Goal: Navigation & Orientation: Understand site structure

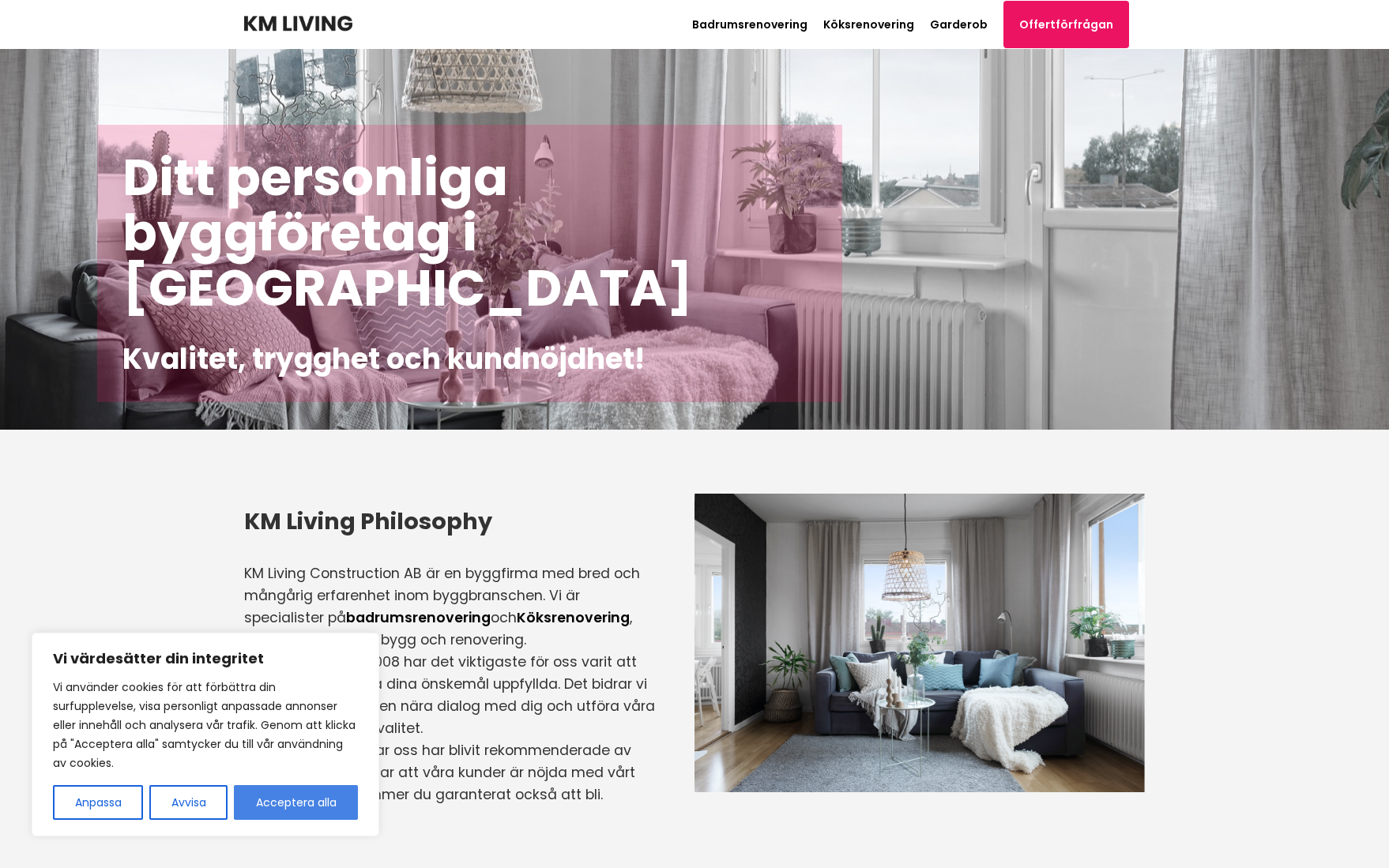
click at [305, 806] on button "Acceptera alla" at bounding box center [296, 802] width 124 height 34
checkbox input "true"
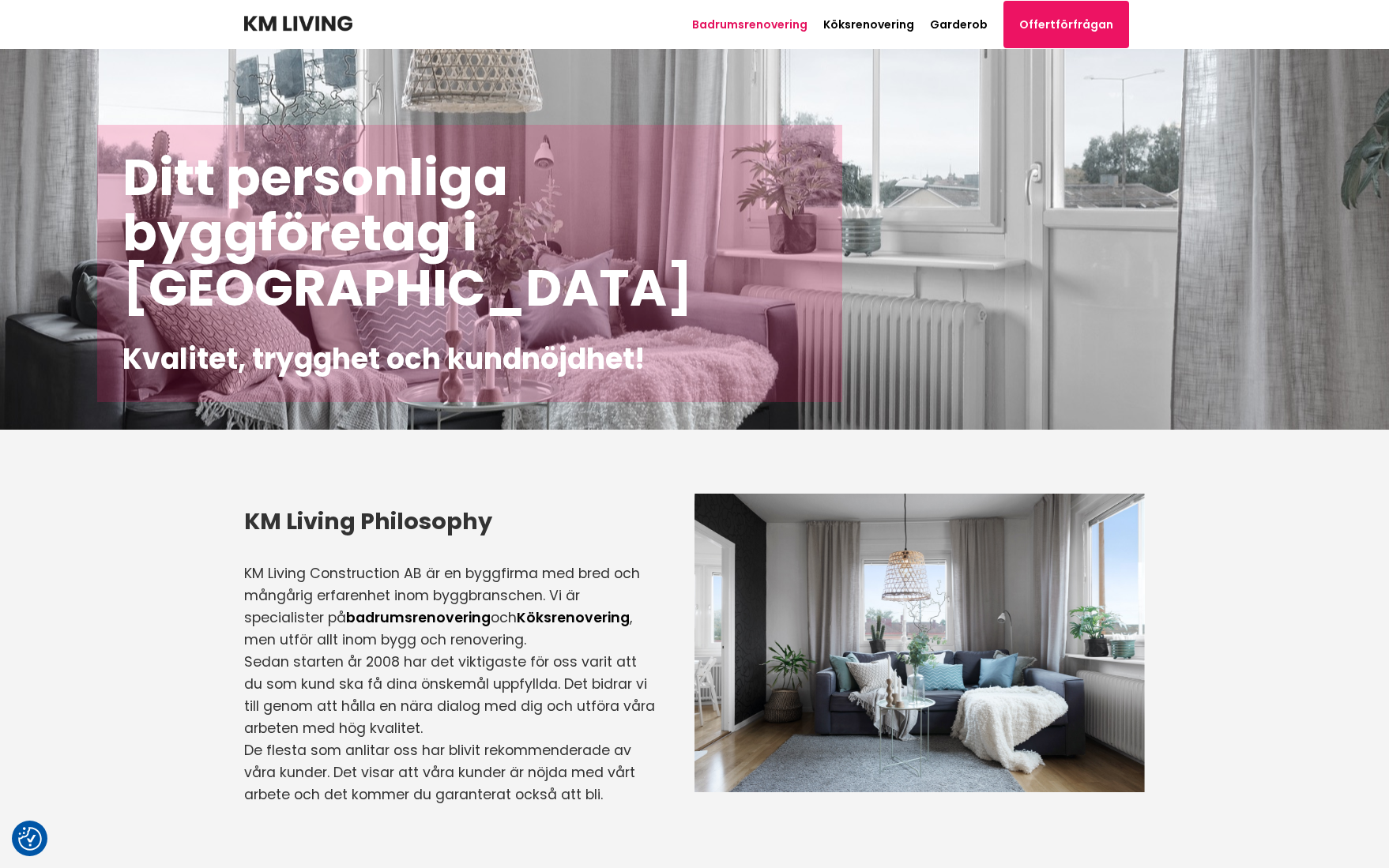
click at [759, 27] on link "Badrumsrenovering" at bounding box center [750, 23] width 116 height 15
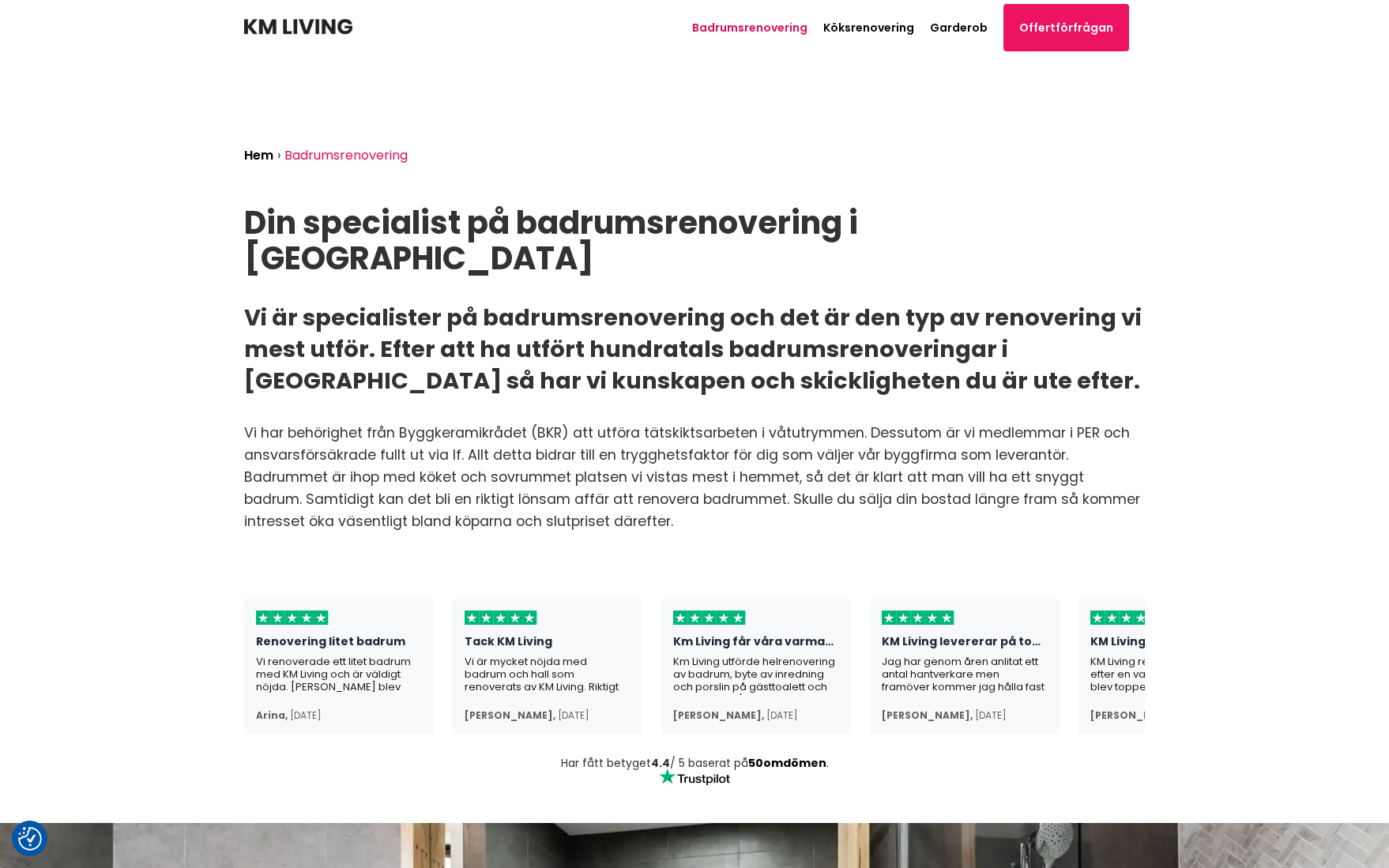
click at [267, 24] on img at bounding box center [298, 26] width 108 height 15
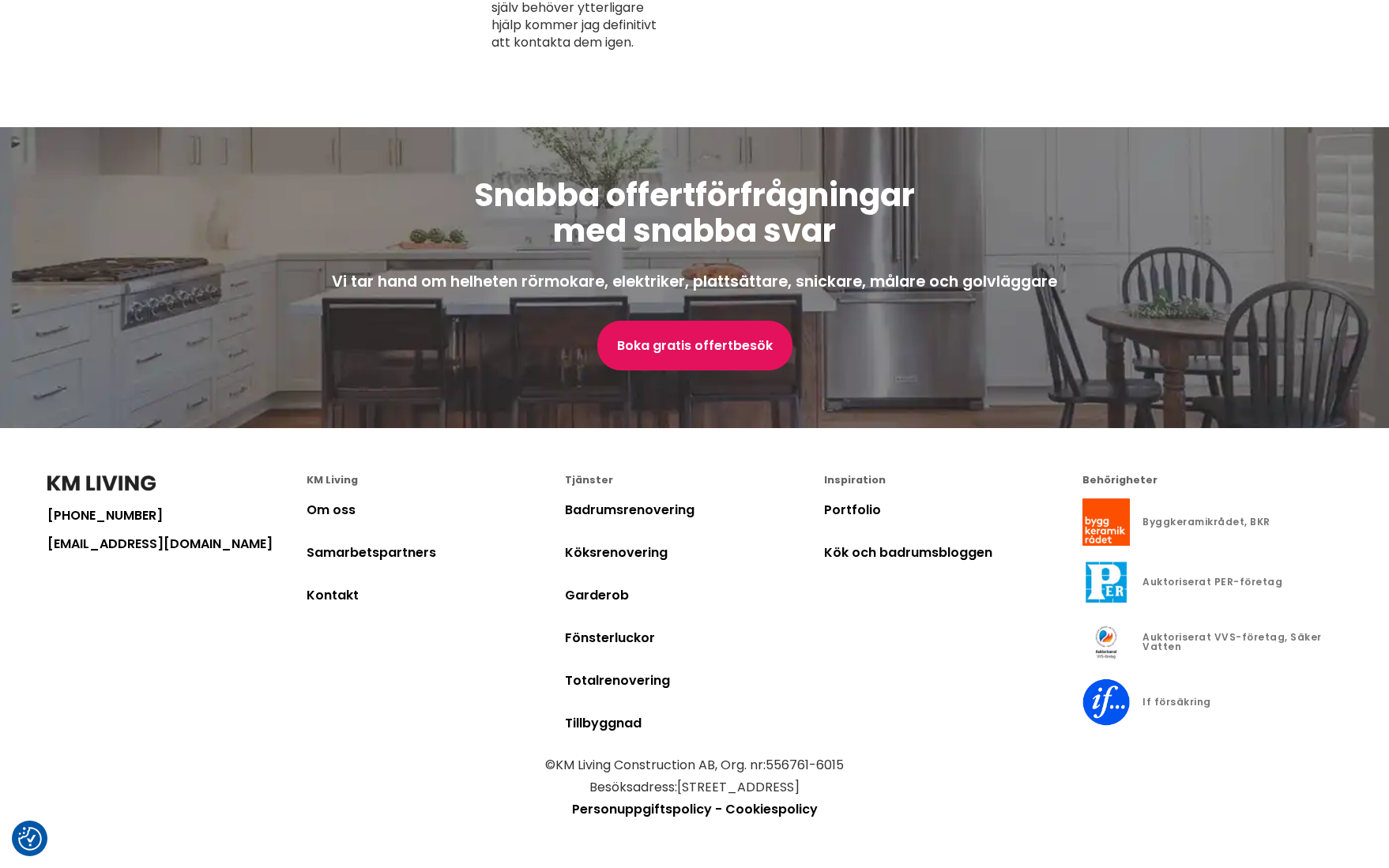
scroll to position [4115, 0]
click at [325, 510] on link "Om oss" at bounding box center [331, 509] width 49 height 18
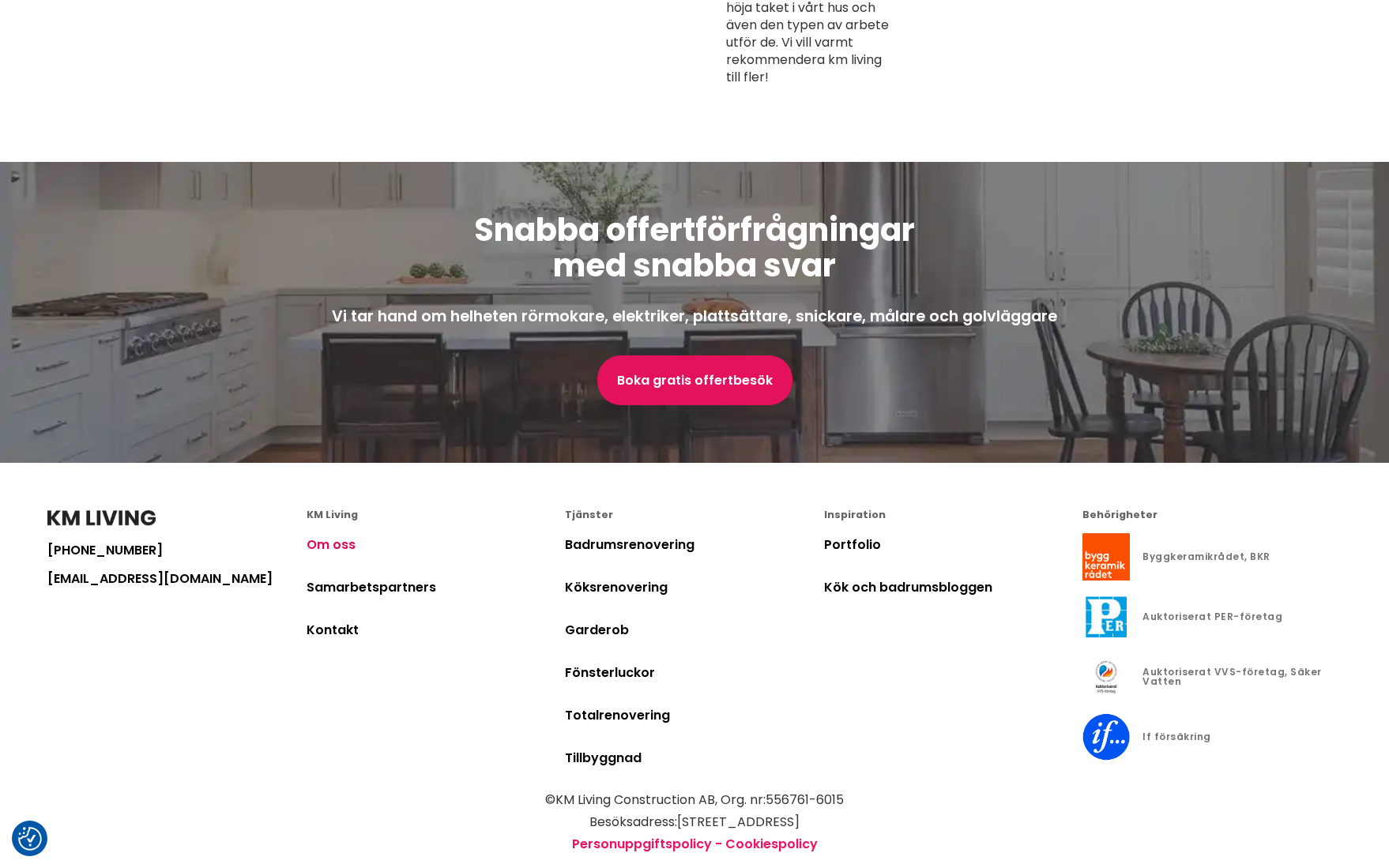
scroll to position [4598, 0]
click at [382, 579] on link "Samarbetspartners" at bounding box center [371, 588] width 129 height 18
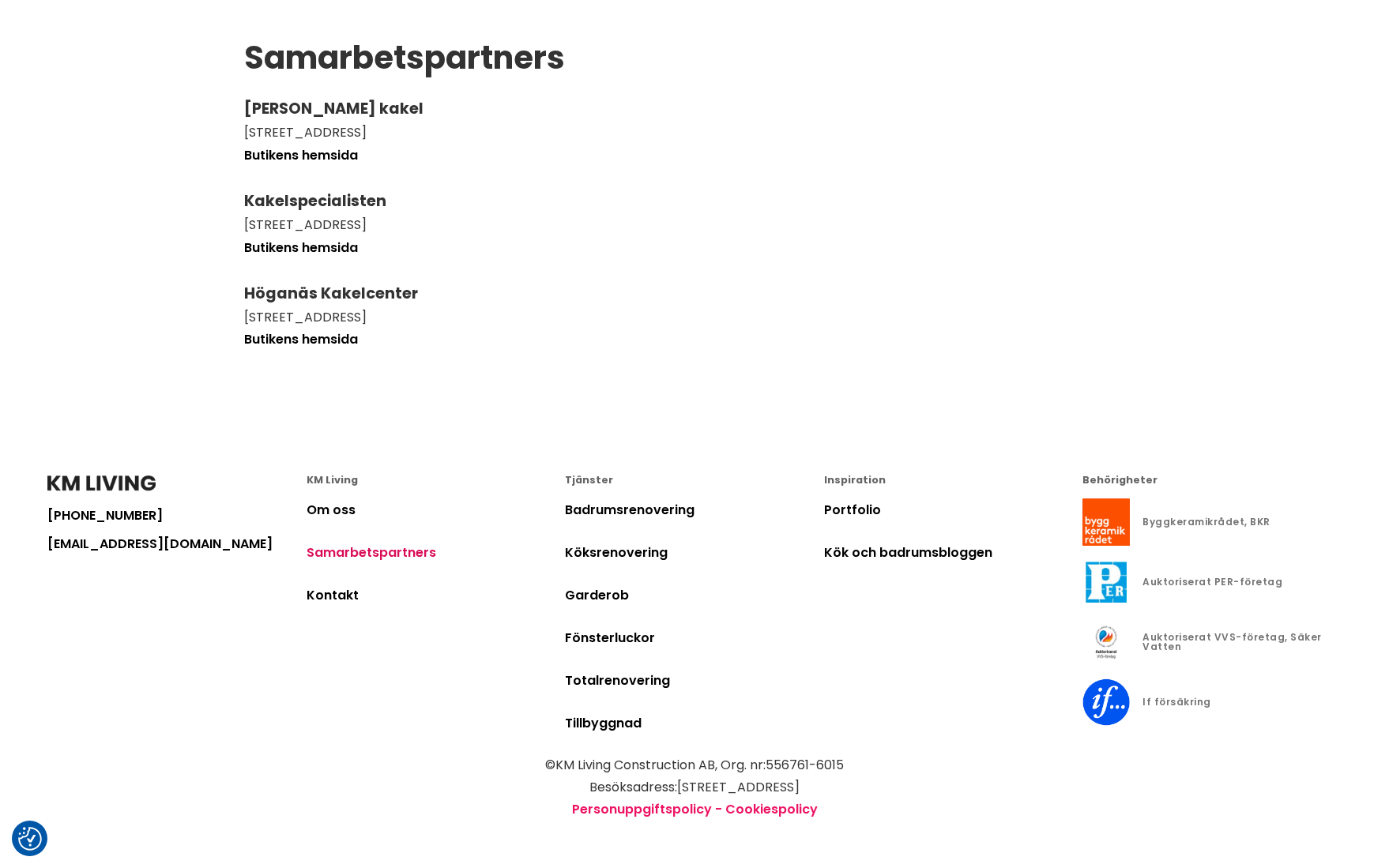
scroll to position [164, 0]
click at [329, 594] on link "Kontakt" at bounding box center [333, 595] width 52 height 18
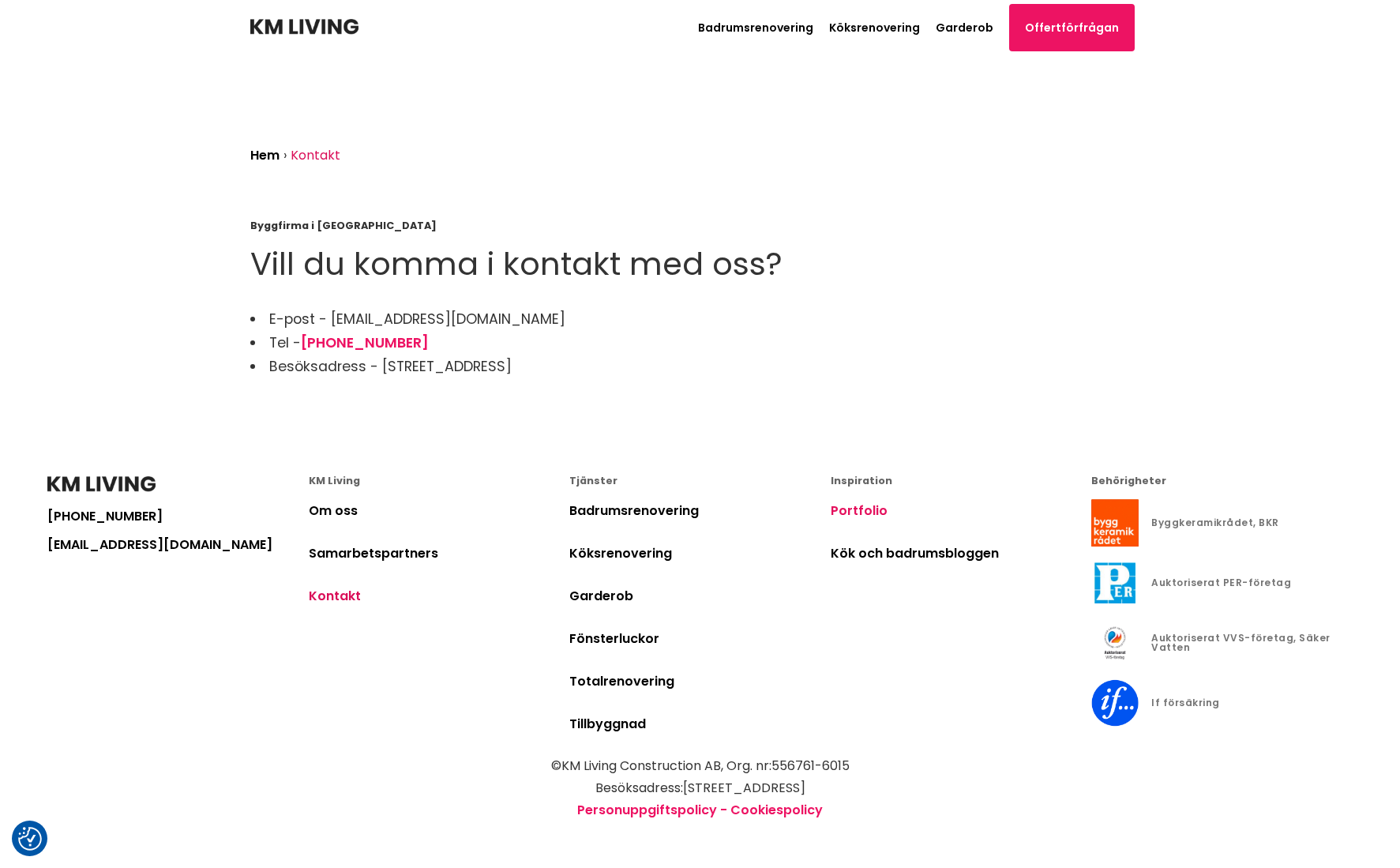
click at [843, 509] on link "Portfolio" at bounding box center [858, 510] width 57 height 18
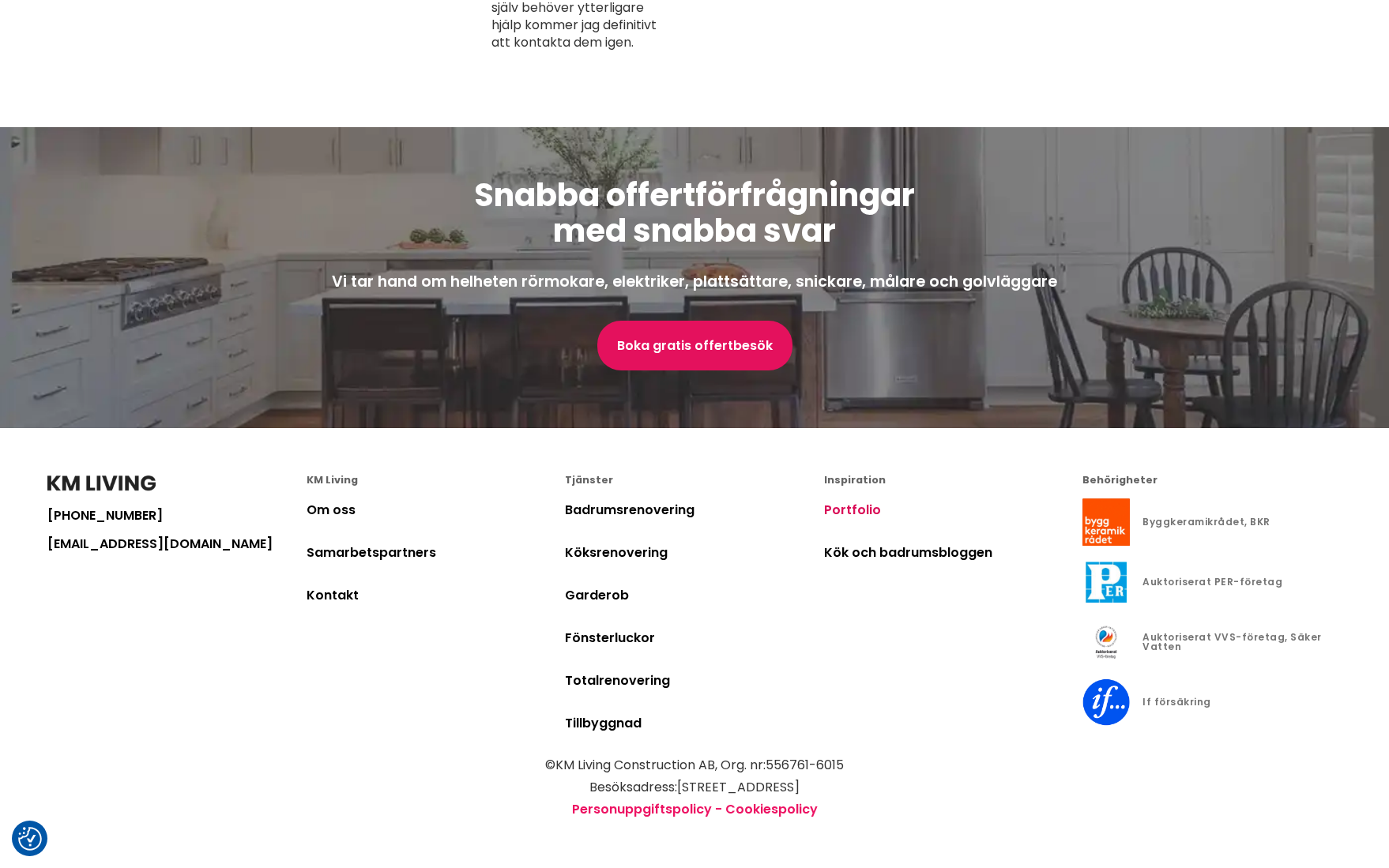
scroll to position [2068, 0]
